Goal: Navigation & Orientation: Find specific page/section

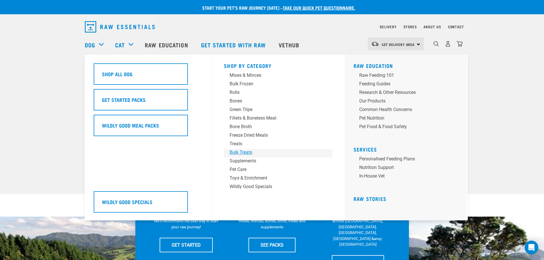
click at [240, 152] on div "Bulk Treats" at bounding box center [274, 152] width 89 height 7
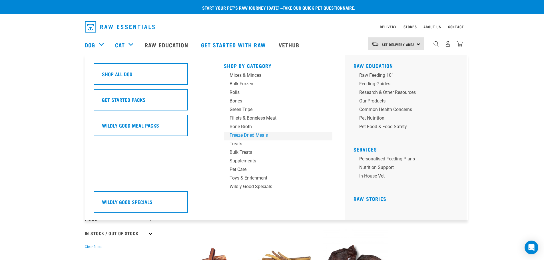
click at [244, 135] on div "Freeze Dried Meals" at bounding box center [274, 135] width 89 height 7
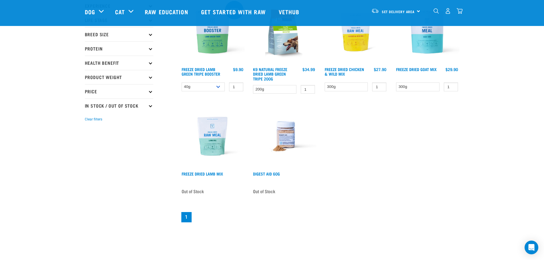
scroll to position [57, 0]
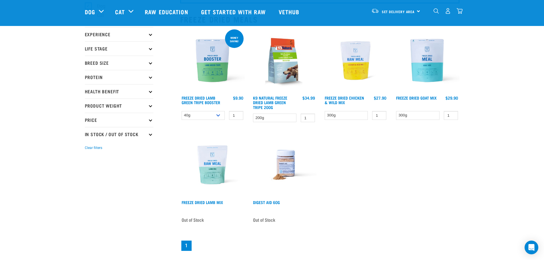
click at [358, 66] on img at bounding box center [355, 60] width 65 height 65
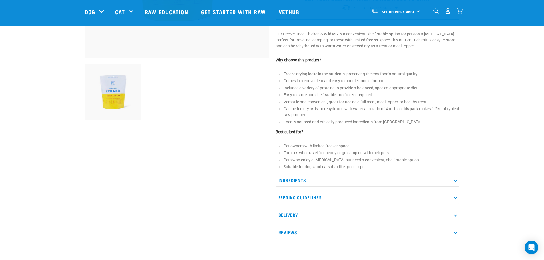
scroll to position [171, 0]
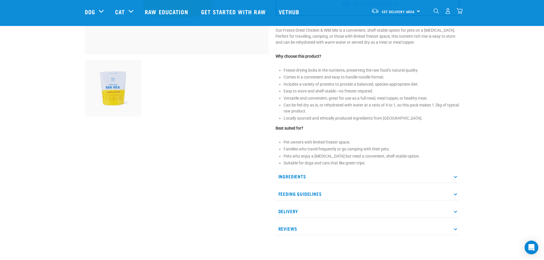
click at [292, 177] on p "Ingredients" at bounding box center [368, 176] width 184 height 13
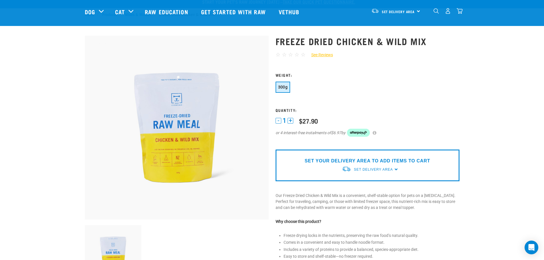
scroll to position [0, 0]
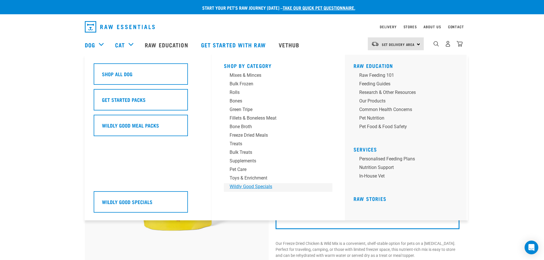
click at [243, 186] on div "Wildly Good Specials" at bounding box center [274, 186] width 89 height 7
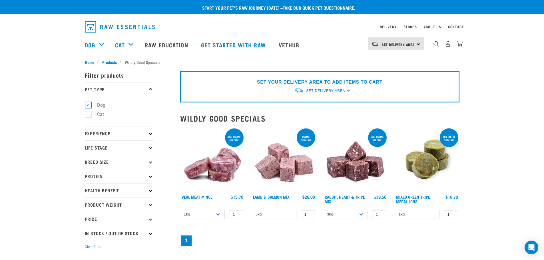
click at [107, 62] on div "× Filter products Pet Type Dog Cat Experience New Raw Feeder Experienced Raw Fe…" at bounding box center [128, 161] width 95 height 198
click at [406, 26] on link "Stores" at bounding box center [410, 27] width 13 height 2
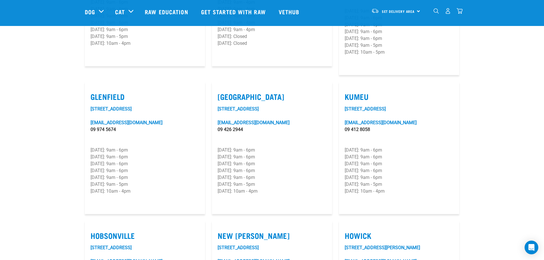
scroll to position [257, 0]
